Goal: Manage account settings

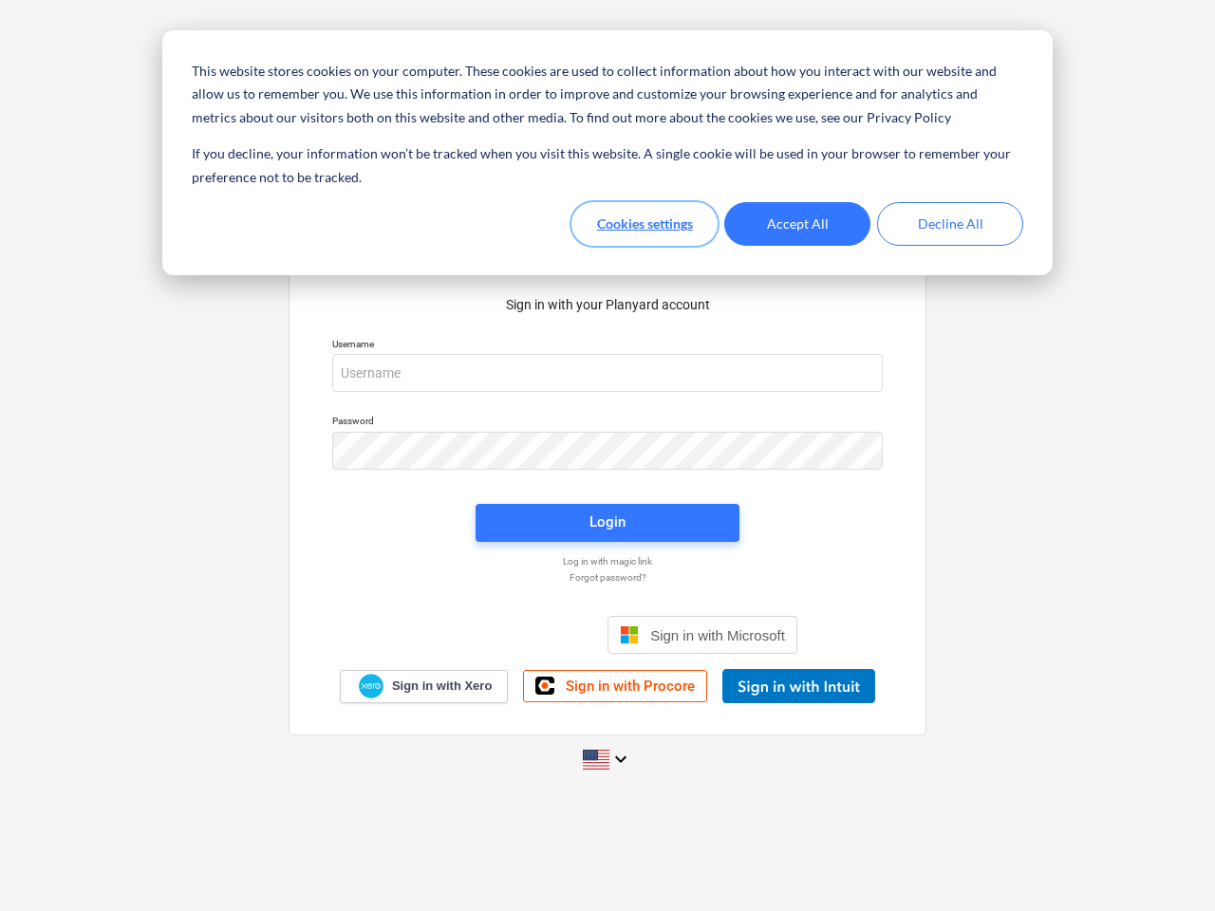
click at [644, 224] on button "Cookies settings" at bounding box center [644, 224] width 146 height 44
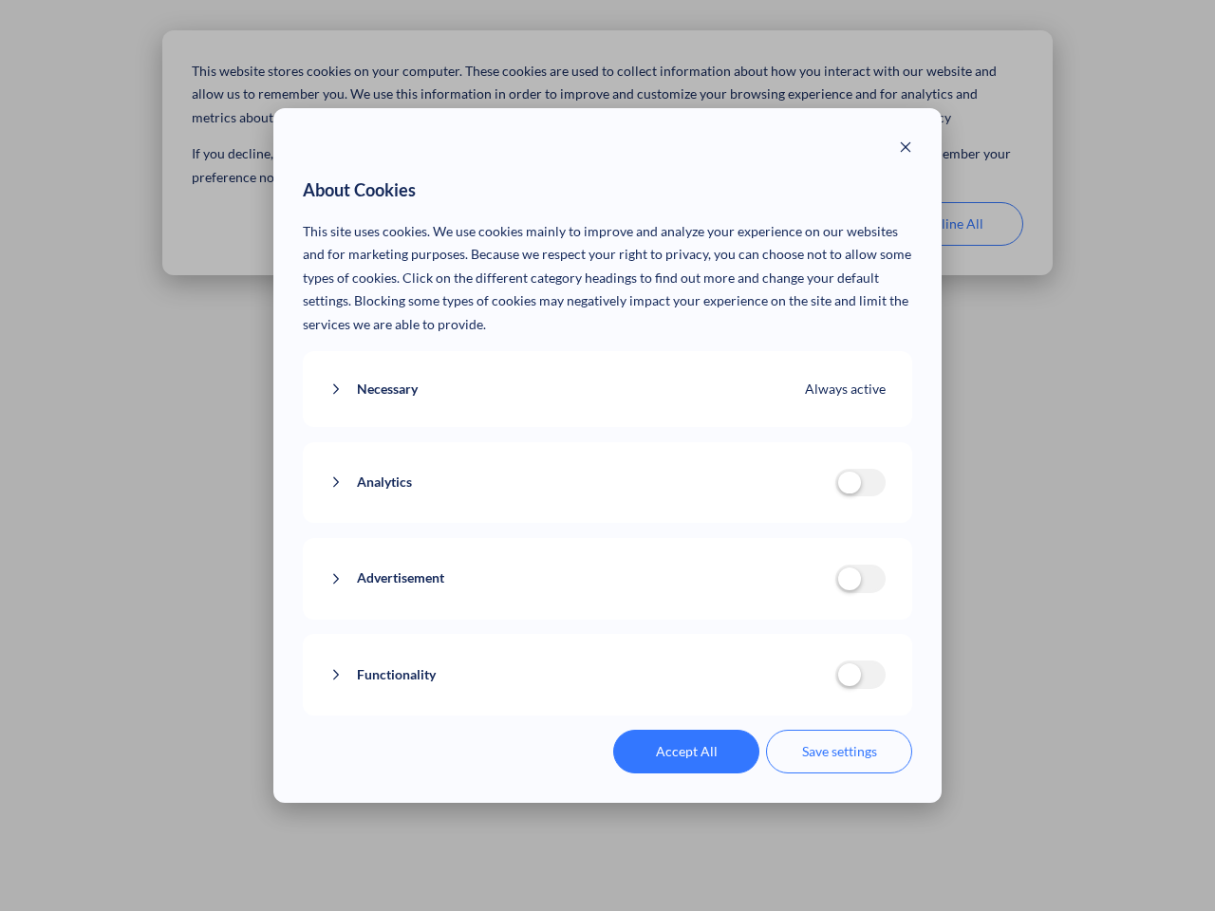
click at [797, 224] on p "This site uses cookies. We use cookies mainly to improve and analyze your exper…" at bounding box center [608, 278] width 610 height 117
click at [950, 224] on div "About Cookies This site uses cookies. We use cookies mainly to improve and anal…" at bounding box center [607, 455] width 1215 height 911
click at [607, 373] on div "Necessary Always active These cookies are necessary for the website to function…" at bounding box center [608, 389] width 610 height 77
click at [607, 451] on div "Analytics analytics cookies disallowed These cookies help us to understand how …" at bounding box center [608, 483] width 610 height 82
click at [607, 523] on div "Analytics analytics cookies disallowed These cookies help us to understand how …" at bounding box center [608, 483] width 610 height 82
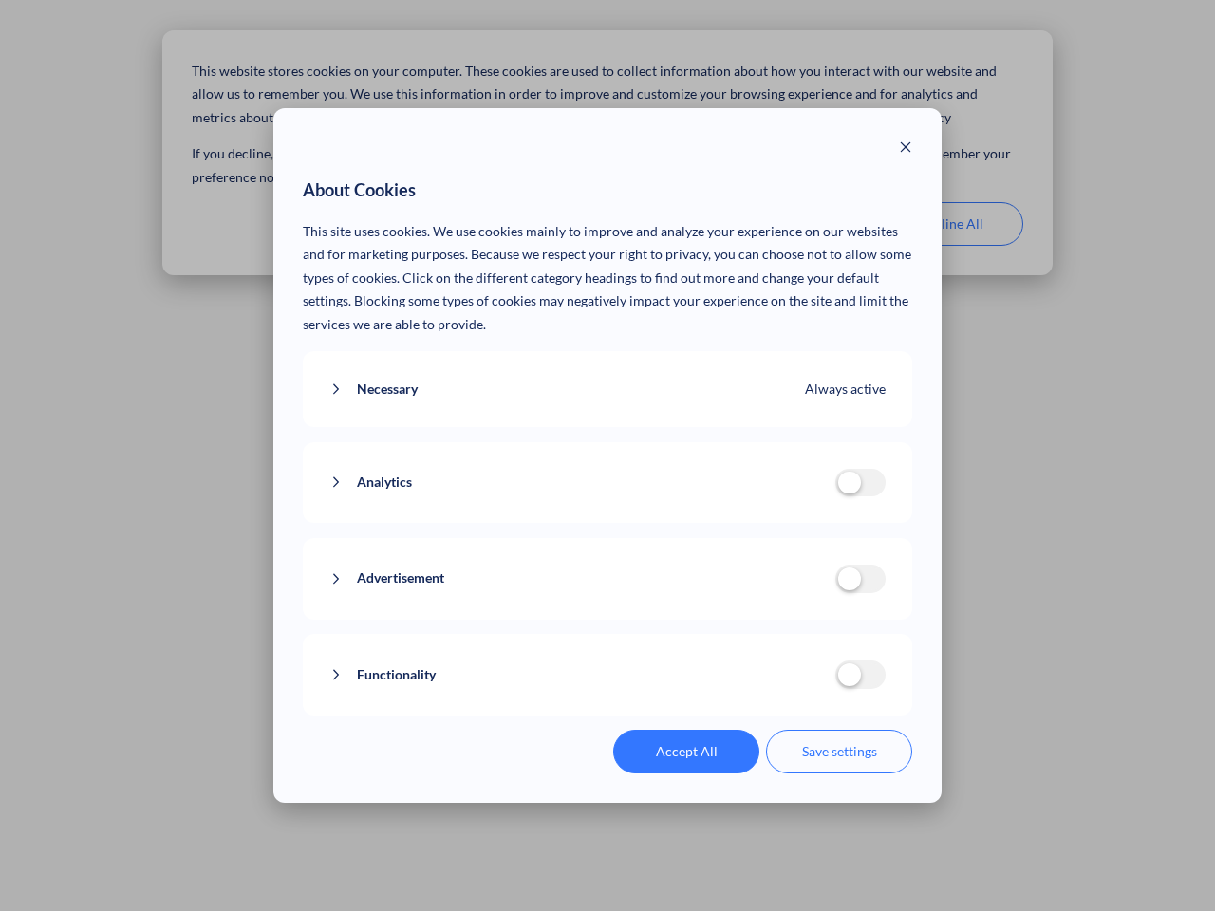
click at [702, 635] on div "Functionality functionality cookies disallowed We use a set of cookies that are…" at bounding box center [608, 675] width 610 height 82
click at [798, 686] on button "Functionality" at bounding box center [582, 675] width 506 height 24
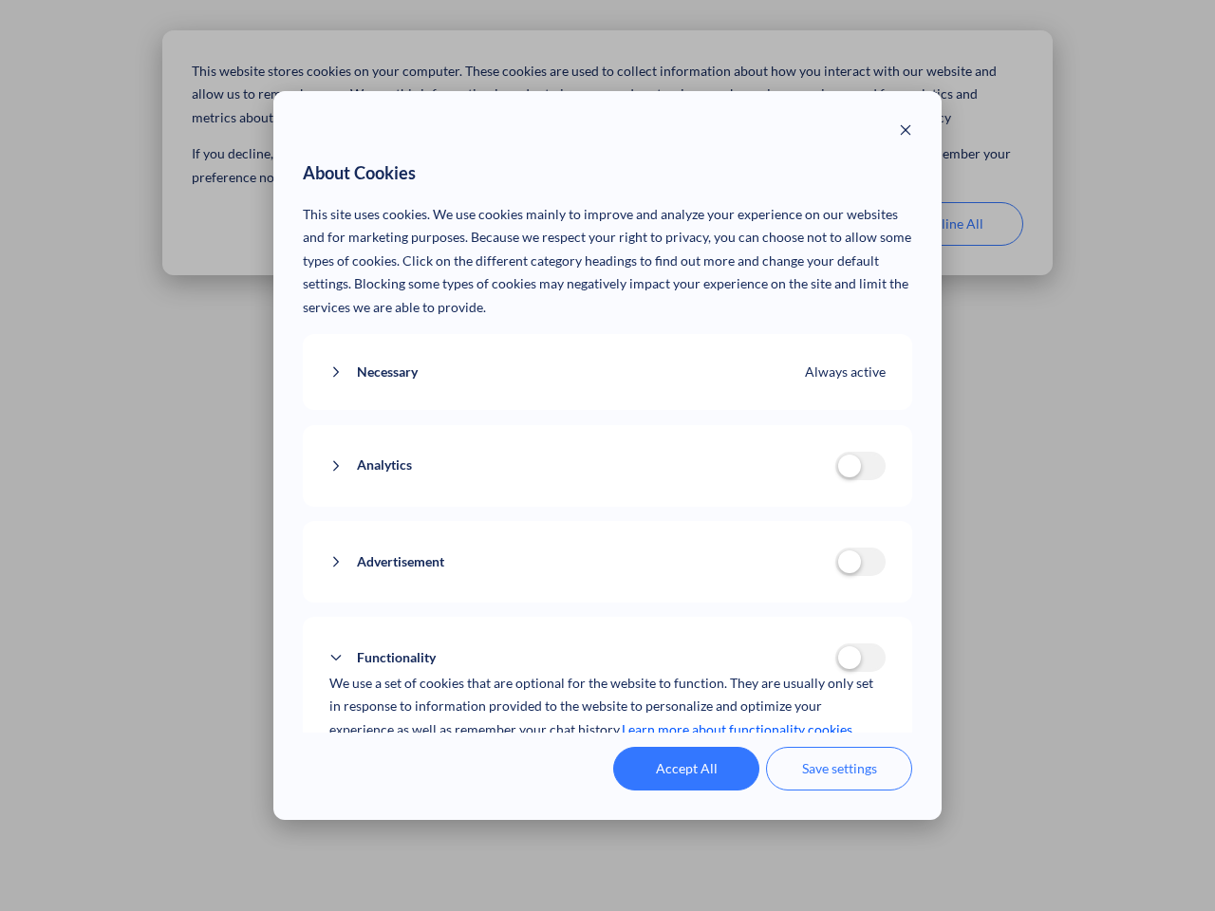
click at [607, 759] on div "Accept All Save settings" at bounding box center [608, 769] width 610 height 44
